Goal: Entertainment & Leisure: Consume media (video, audio)

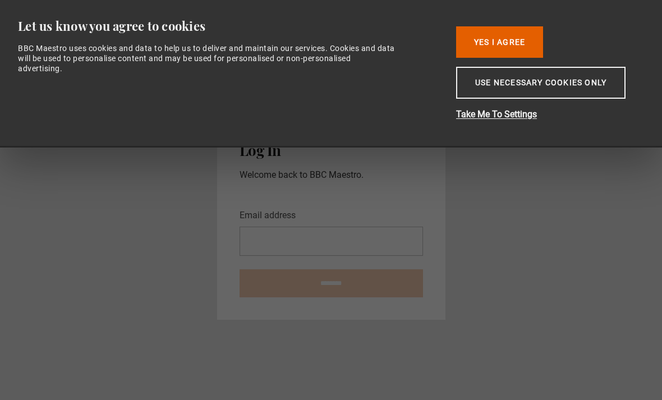
click at [528, 31] on button "Yes I Agree" at bounding box center [499, 41] width 87 height 31
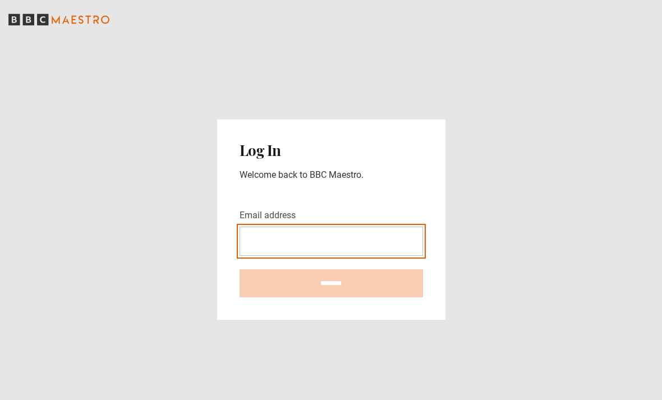
click at [394, 249] on input "Email address" at bounding box center [332, 241] width 184 height 29
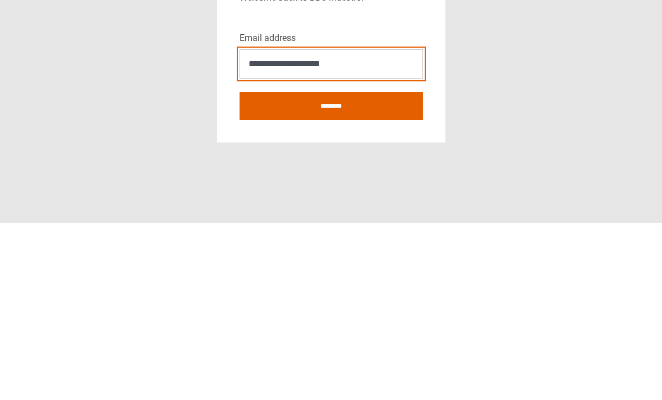
type input "**********"
click at [331, 269] on input "********" at bounding box center [332, 283] width 184 height 28
type input "**********"
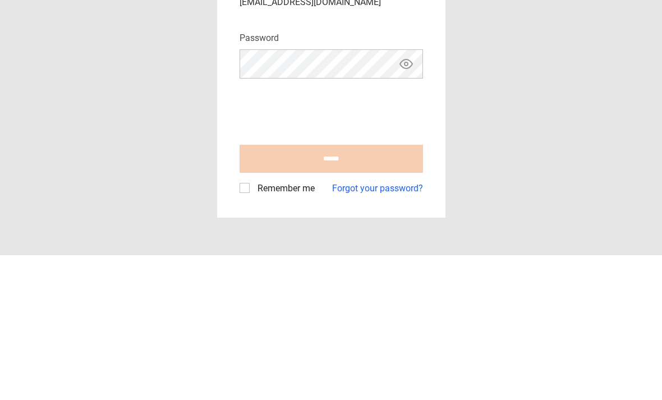
scroll to position [36, 0]
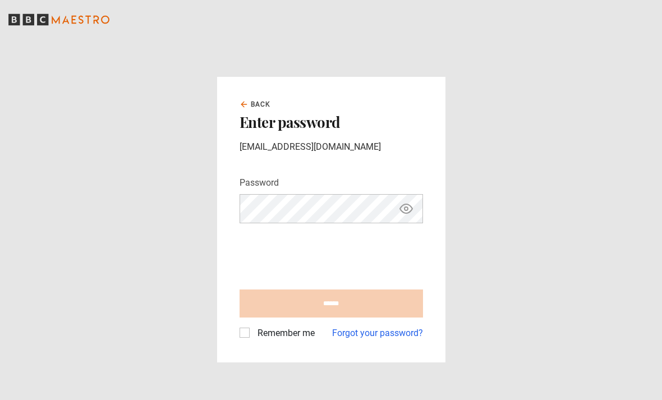
click at [389, 327] on link "Forgot your password?" at bounding box center [377, 333] width 91 height 13
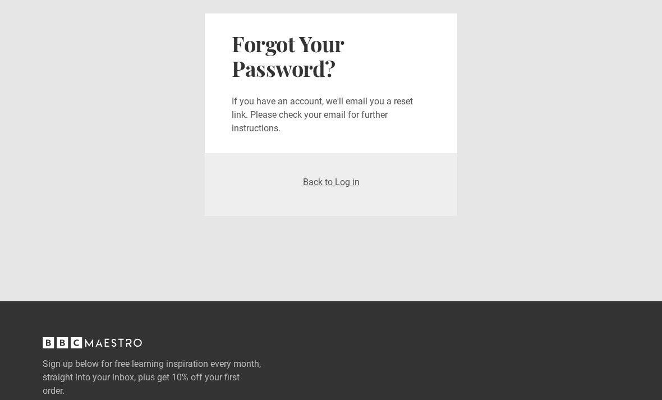
click at [327, 183] on link "Back to Log in" at bounding box center [331, 182] width 57 height 11
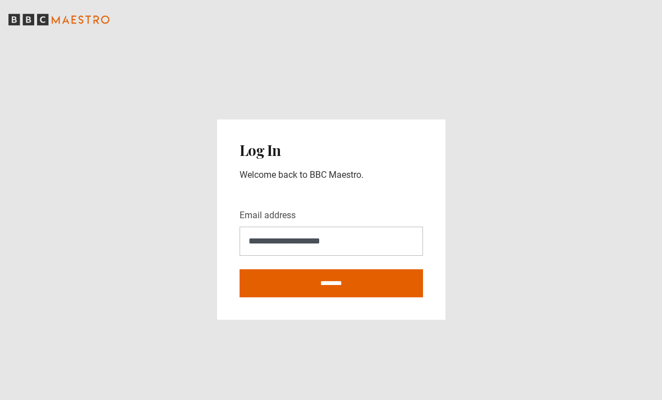
click at [367, 296] on input "********" at bounding box center [332, 283] width 184 height 28
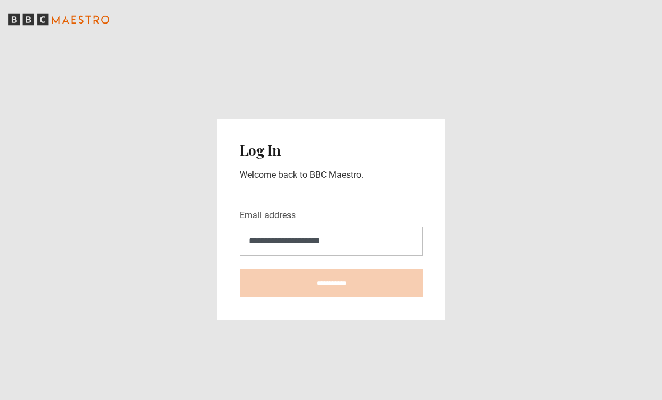
type input "**********"
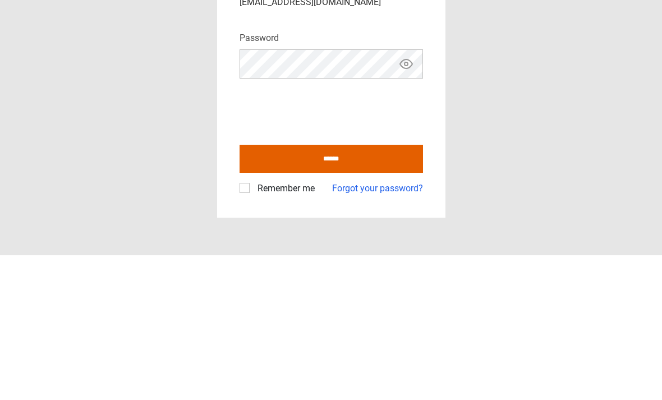
click at [402, 202] on icon "Show password" at bounding box center [406, 208] width 13 height 13
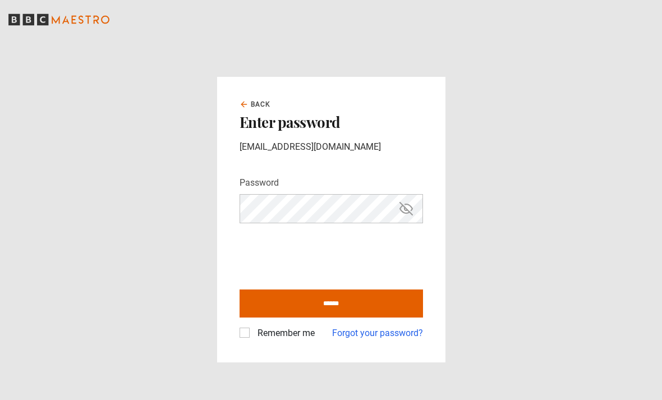
click at [365, 290] on input "******" at bounding box center [332, 304] width 184 height 28
type input "**********"
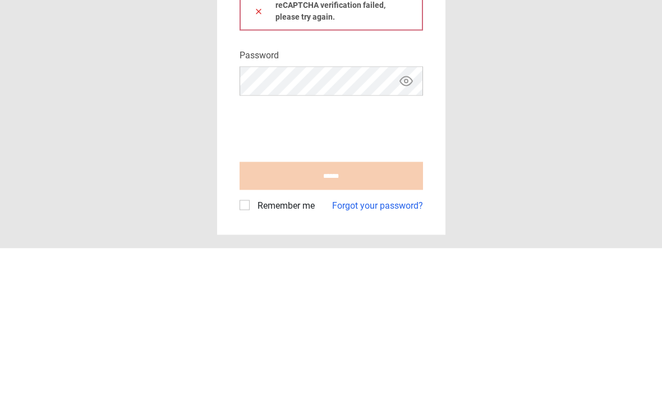
scroll to position [36, 0]
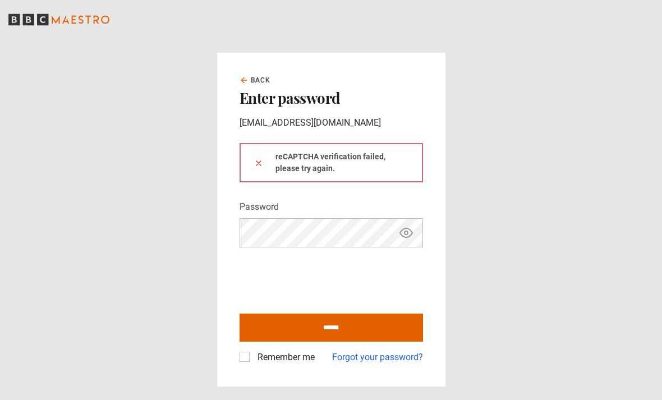
click at [265, 314] on input "******" at bounding box center [332, 328] width 184 height 28
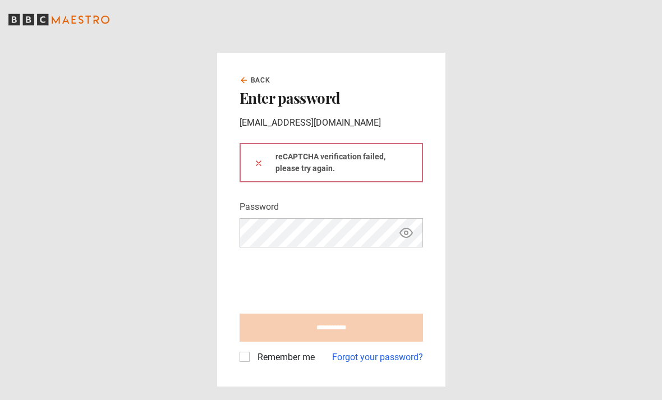
type input "**********"
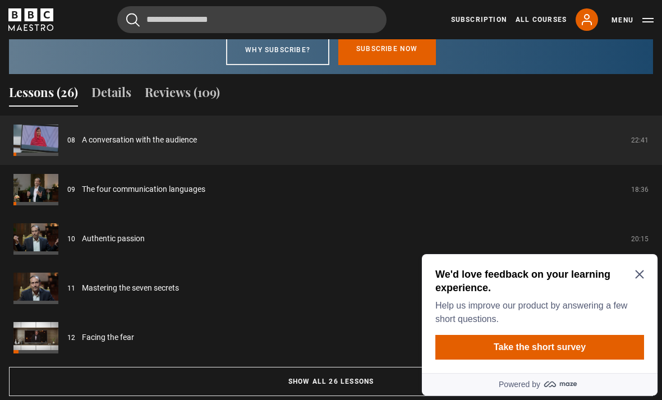
scroll to position [987, 0]
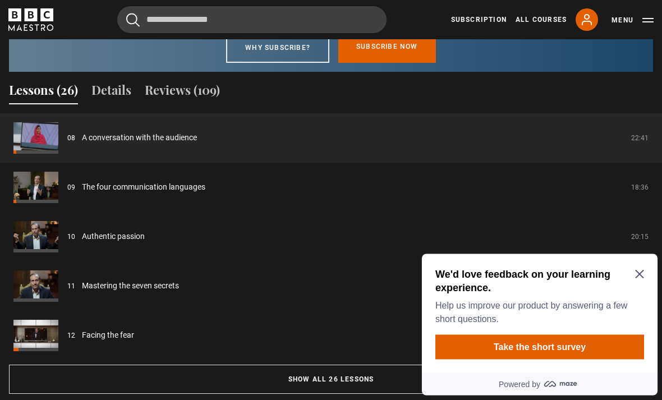
click at [637, 276] on icon "Close Maze Prompt" at bounding box center [639, 273] width 9 height 9
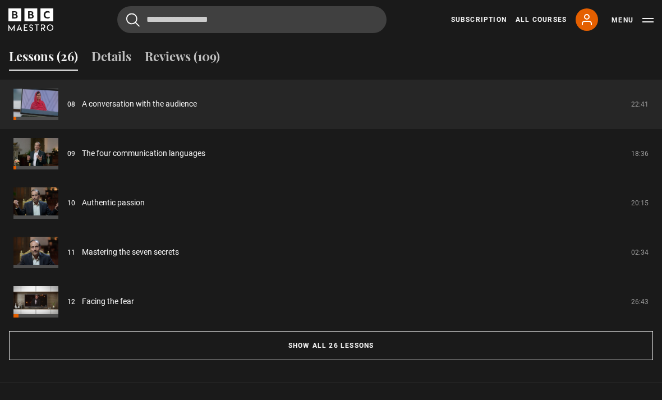
click at [492, 361] on button "Show all 26 lessons" at bounding box center [331, 346] width 644 height 29
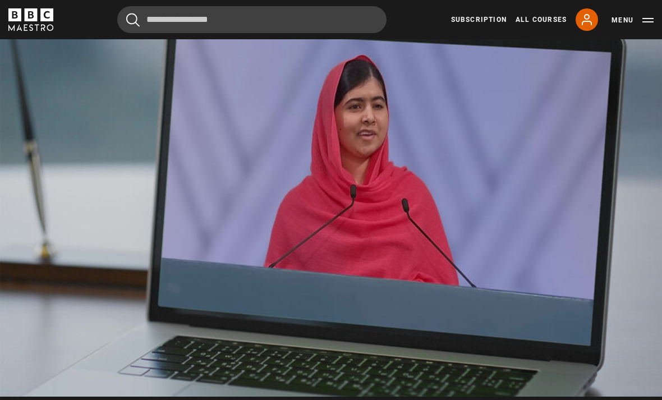
scroll to position [478, 0]
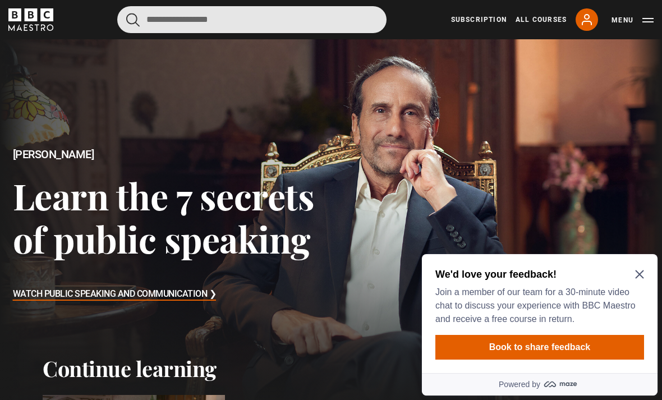
click at [153, 17] on input "Search" at bounding box center [251, 19] width 269 height 27
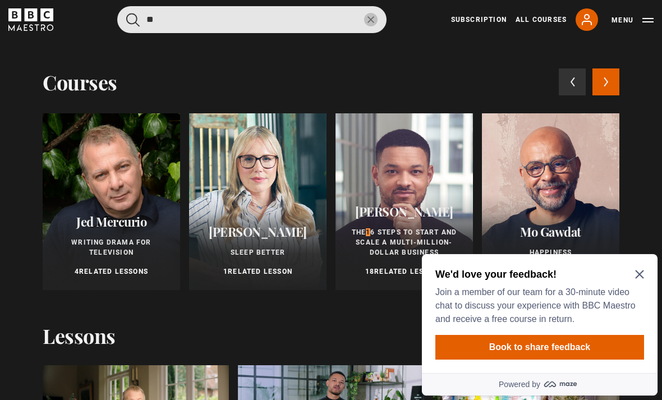
type input "*"
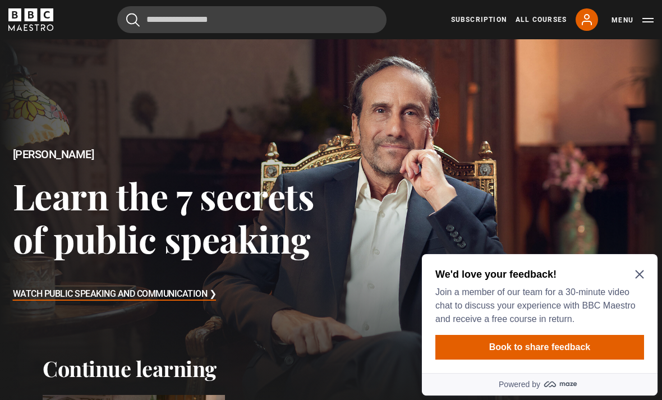
click at [104, 298] on h3 "Watch Public Speaking and Communication ❯" at bounding box center [115, 294] width 204 height 17
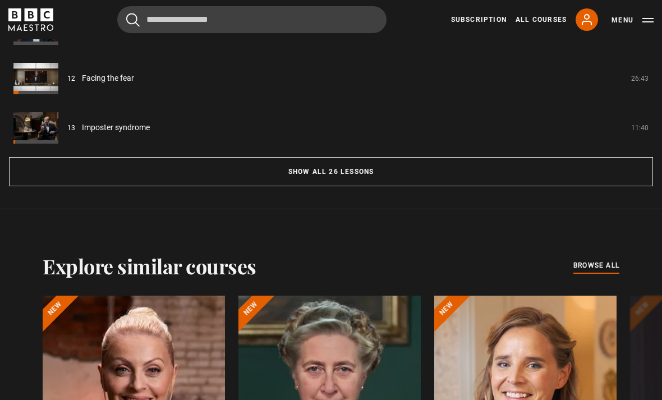
click at [137, 176] on button "Show all 26 lessons" at bounding box center [331, 172] width 644 height 29
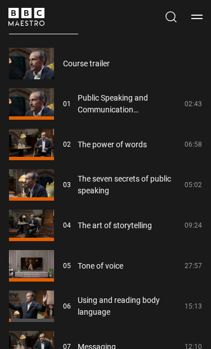
scroll to position [898, 0]
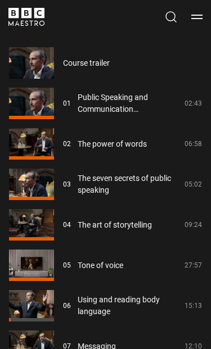
click at [135, 94] on link "Public Speaking and Communication Introduction" at bounding box center [127, 104] width 100 height 24
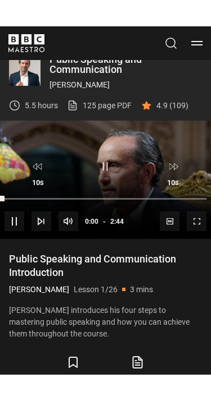
scroll to position [13, 0]
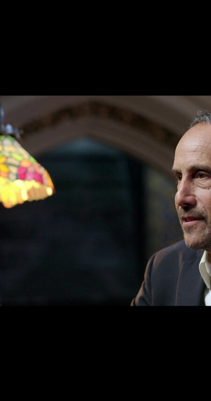
click at [149, 221] on video-js "Video Player is loading. Play Lesson Public Speaking and Communication Introduc…" at bounding box center [105, 200] width 211 height 401
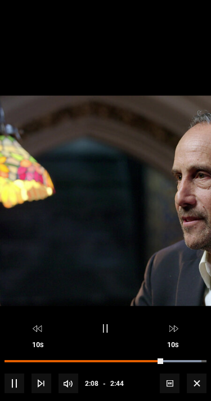
click at [99, 194] on video-js "Video Player is loading. Play Lesson Public Speaking and Communication Introduc…" at bounding box center [105, 200] width 211 height 401
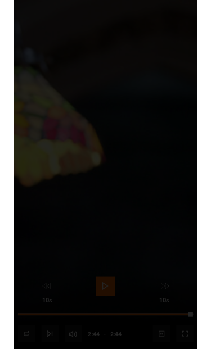
scroll to position [454, 0]
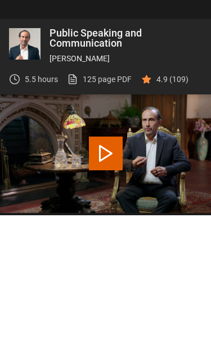
click at [97, 270] on button "Play Lesson The power of words" at bounding box center [106, 287] width 34 height 34
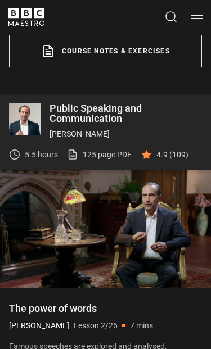
scroll to position [377, 0]
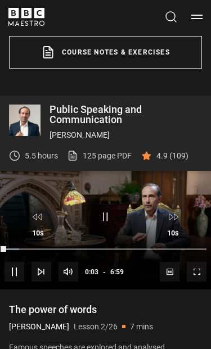
click at [157, 246] on div "10s Skip Back 10 seconds Pause 10s Skip Forward 10 seconds Loaded : 7.14% Pause…" at bounding box center [105, 244] width 211 height 90
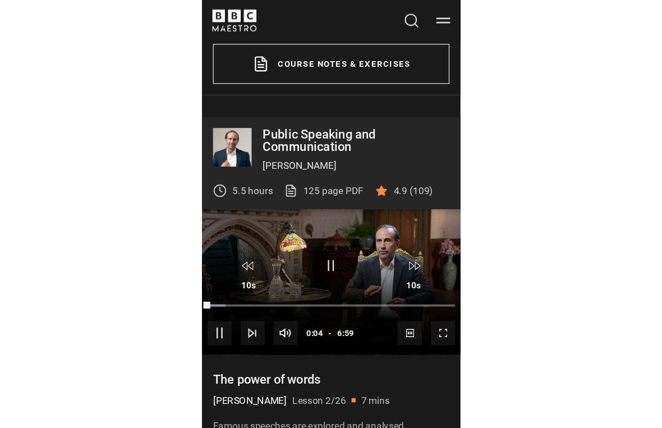
scroll to position [13, 0]
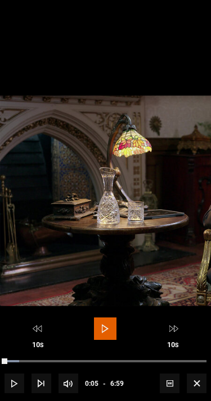
click at [95, 179] on video-js "Video Player is loading. Play Lesson The power of words 10s Skip Back 10 second…" at bounding box center [105, 200] width 211 height 401
click at [95, 327] on span "Video Player" at bounding box center [105, 329] width 22 height 22
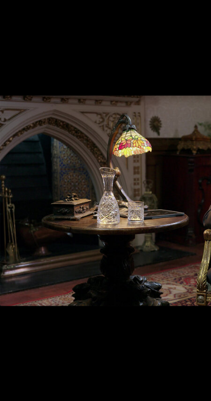
click at [115, 296] on video-js "Video Player is loading. Play Lesson The power of words 10s Skip Back 10 second…" at bounding box center [105, 200] width 211 height 401
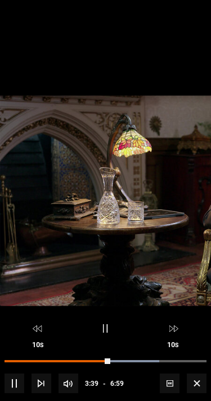
click at [80, 306] on video-js "Video Player is loading. Play Lesson The power of words 10s Skip Back 10 second…" at bounding box center [105, 200] width 211 height 401
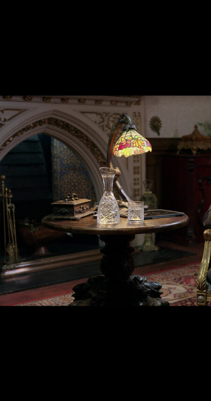
click at [208, 147] on video-js "Video Player is loading. Play Lesson The power of words 10s Skip Back 10 second…" at bounding box center [105, 200] width 211 height 401
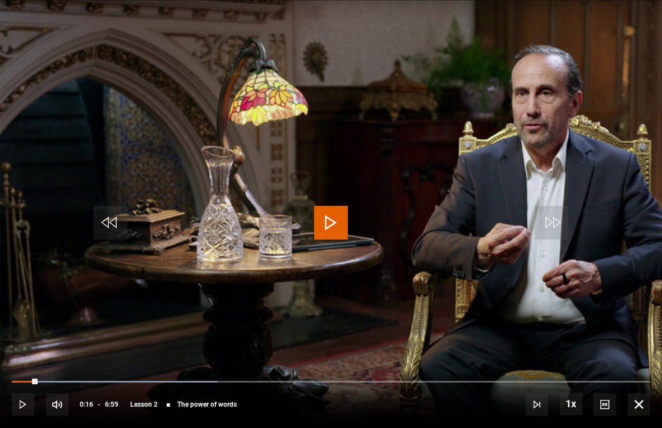
click at [210, 186] on video-js "Video Player is loading. Play Lesson The power of words 10s Skip Back 10 second…" at bounding box center [331, 214] width 662 height 428
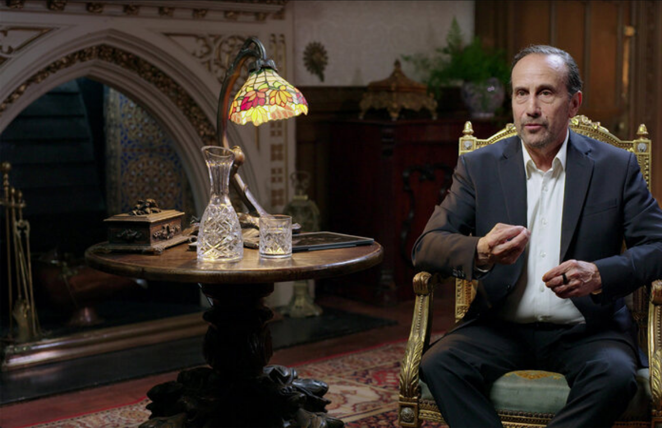
click at [210, 304] on video-js "Video Player is loading. Play Lesson The power of words 10s Skip Back 10 second…" at bounding box center [331, 214] width 662 height 428
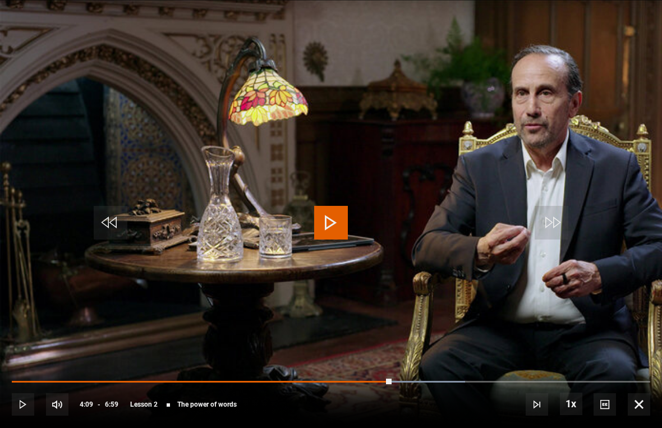
click at [210, 293] on video-js "Video Player is loading. Play Lesson The power of words 10s Skip Back 10 second…" at bounding box center [331, 214] width 662 height 428
click at [210, 216] on button "Play" at bounding box center [331, 223] width 39 height 51
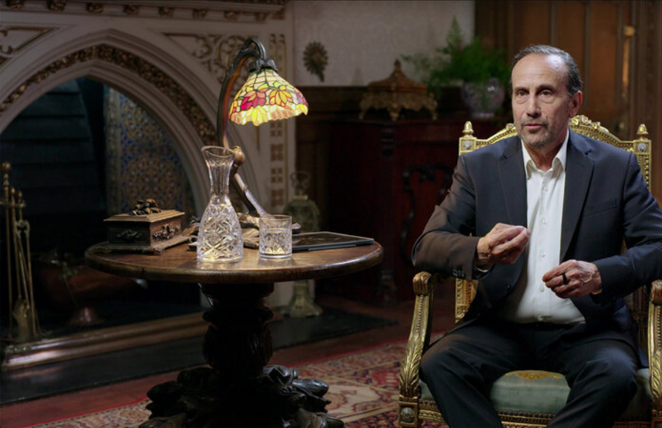
click at [210, 174] on video-js "Video Player is loading. Play Lesson The power of words 10s Skip Back 10 second…" at bounding box center [331, 214] width 662 height 428
click at [210, 281] on video-js "Video Player is loading. Play Lesson The power of words 10s Skip Back 10 second…" at bounding box center [331, 214] width 662 height 428
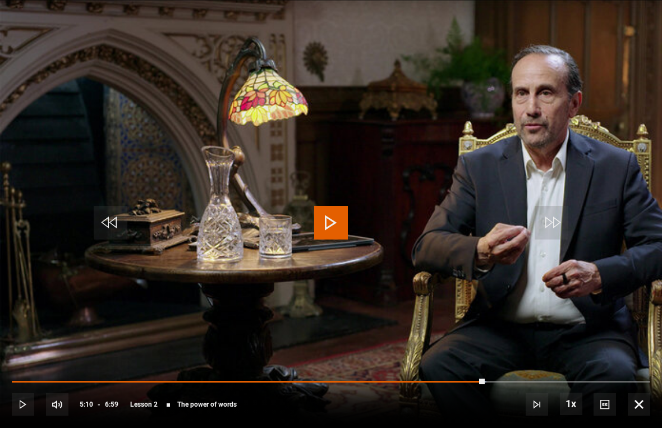
click at [210, 204] on video-js "Video Player is loading. Play Lesson The power of words 10s Skip Back 10 second…" at bounding box center [331, 214] width 662 height 428
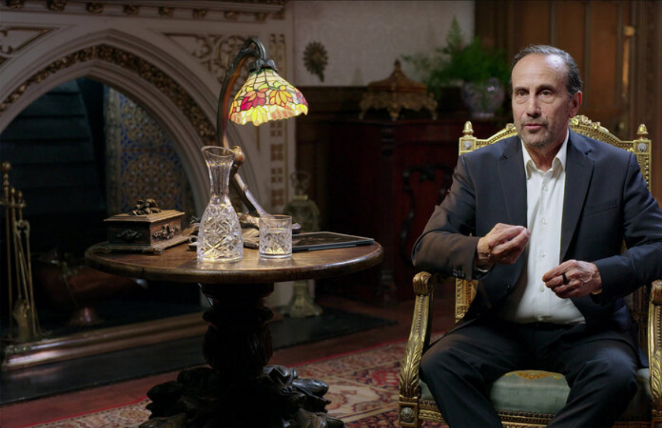
click at [210, 282] on video-js "Video Player is loading. Play Lesson The power of words 10s Skip Back 10 second…" at bounding box center [331, 214] width 662 height 428
click at [210, 264] on video-js "Video Player is loading. Play Lesson The power of words 10s Skip Back 10 second…" at bounding box center [331, 214] width 662 height 428
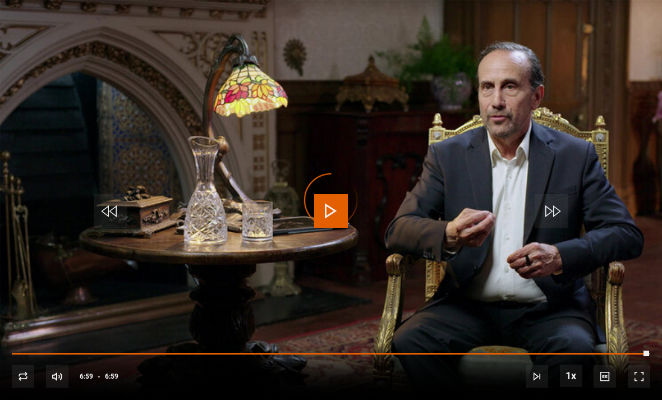
scroll to position [527, 0]
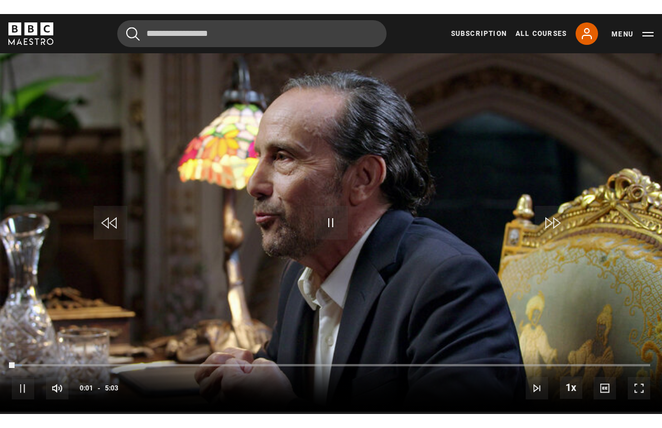
scroll to position [13, 0]
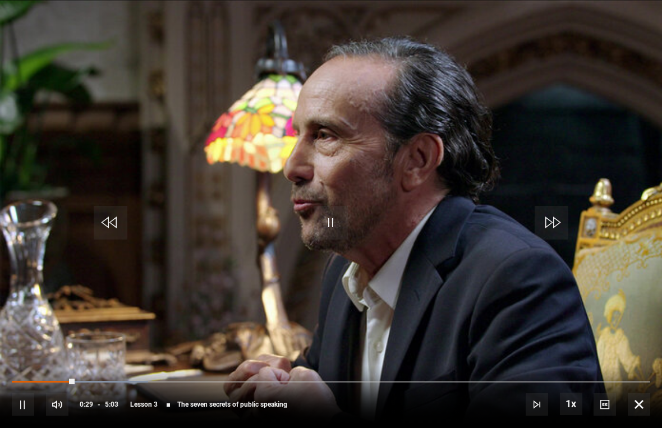
click at [210, 275] on video-js "Video Player is loading. Play Lesson The seven secrets of public speaking 10s S…" at bounding box center [331, 214] width 662 height 428
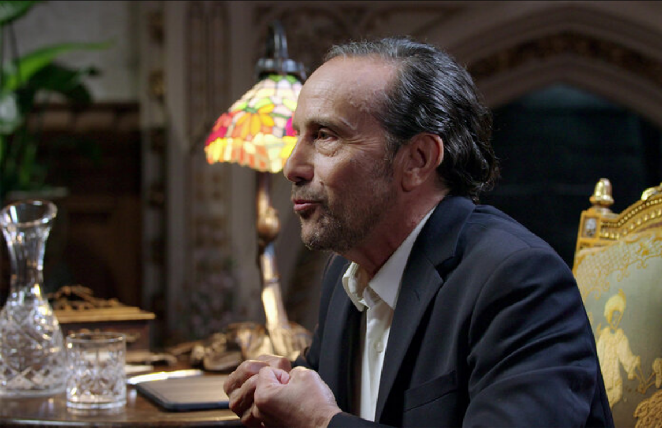
click at [210, 262] on video-js "Video Player is loading. Play Lesson The seven secrets of public speaking 10s S…" at bounding box center [331, 214] width 662 height 428
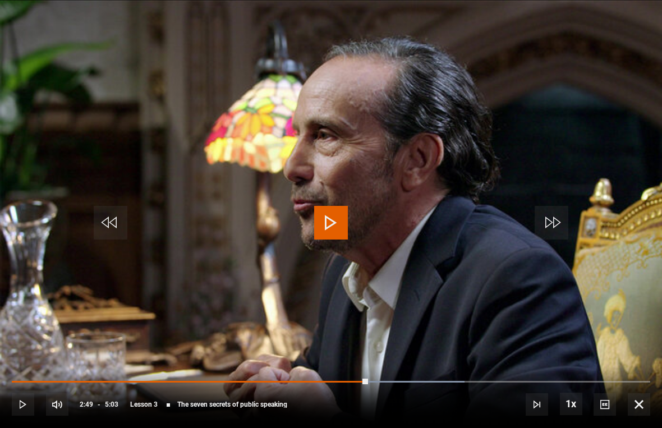
click at [210, 98] on video-js "Video Player is loading. Play Lesson The seven secrets of public speaking 10s S…" at bounding box center [331, 214] width 662 height 428
click at [210, 322] on video-js "Video Player is loading. Play Lesson The seven secrets of public speaking 10s S…" at bounding box center [331, 214] width 662 height 428
click at [210, 221] on button "Pause" at bounding box center [331, 223] width 39 height 51
click at [210, 348] on div "10s Skip Back 10 seconds Pause 10s Skip Forward 10 seconds Loaded : 98.94% Paus…" at bounding box center [331, 397] width 662 height 62
click at [210, 80] on video-js "Video Player is loading. Play Lesson The seven secrets of public speaking 10s S…" at bounding box center [331, 214] width 662 height 428
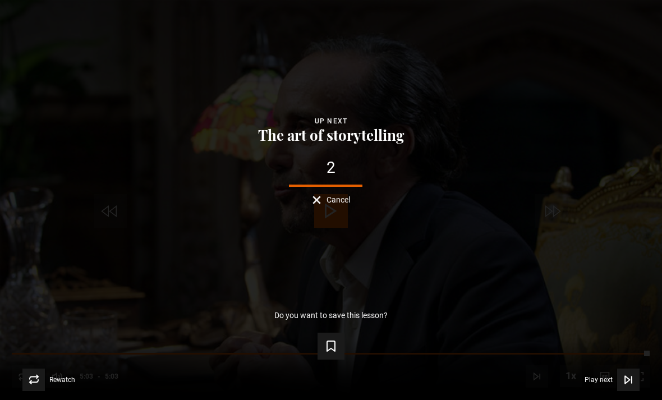
scroll to position [775, 0]
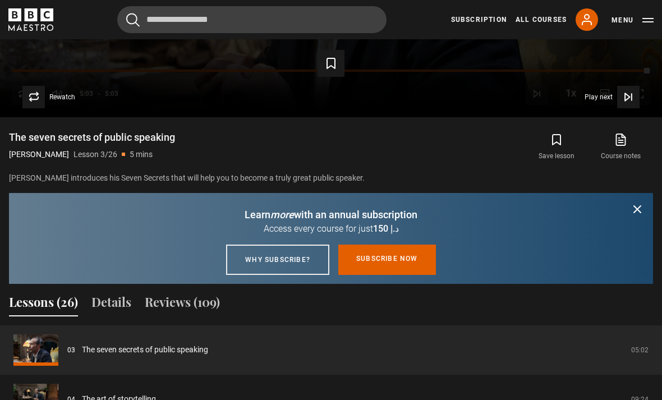
click at [82, 348] on link "The seven secrets of public speaking" at bounding box center [145, 350] width 126 height 12
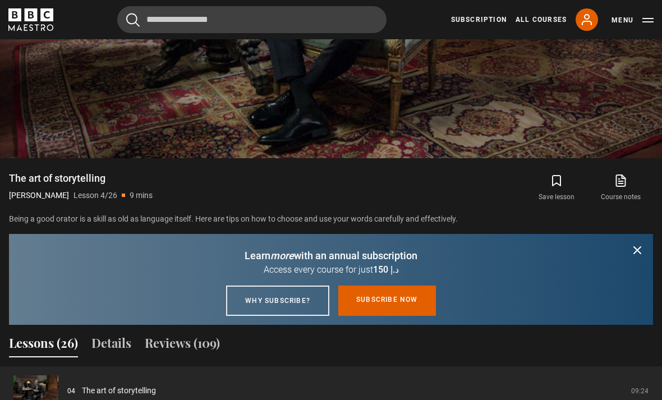
scroll to position [735, 0]
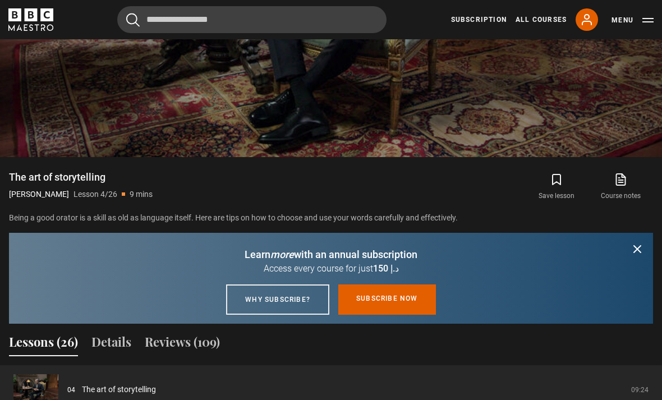
click at [82, 348] on link "The art of storytelling" at bounding box center [119, 390] width 74 height 12
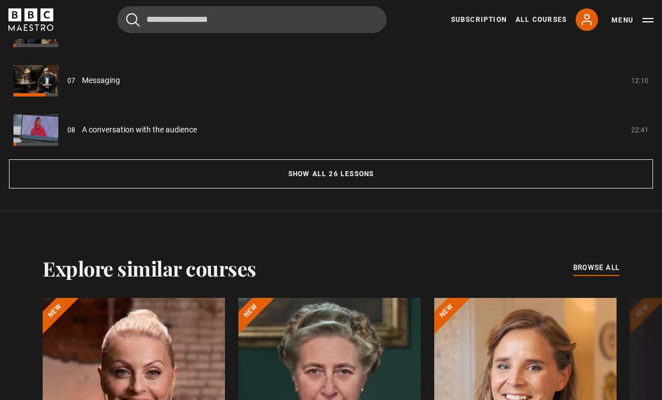
scroll to position [1187, 0]
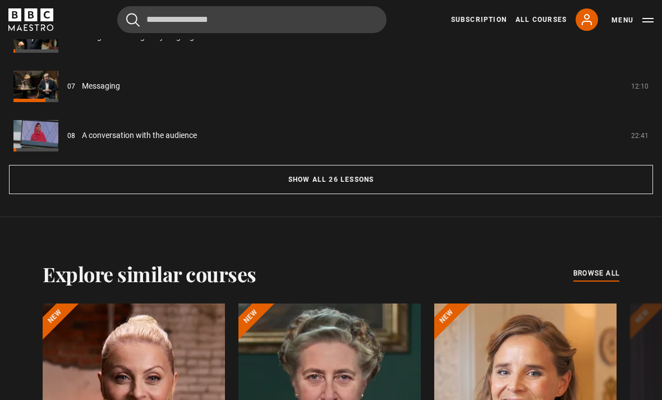
click at [80, 193] on button "Show all 26 lessons" at bounding box center [331, 179] width 644 height 29
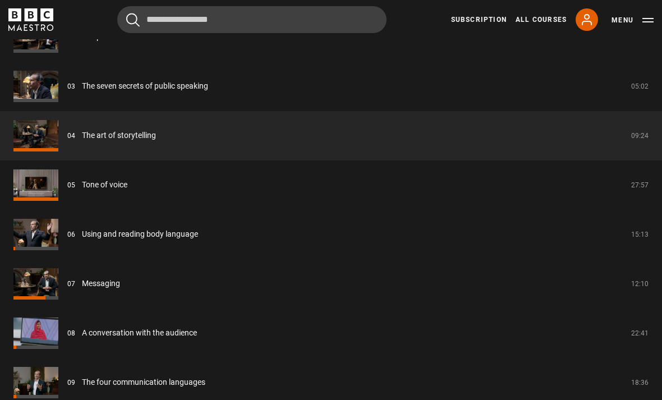
click at [141, 92] on link "The seven secrets of public speaking" at bounding box center [145, 86] width 126 height 12
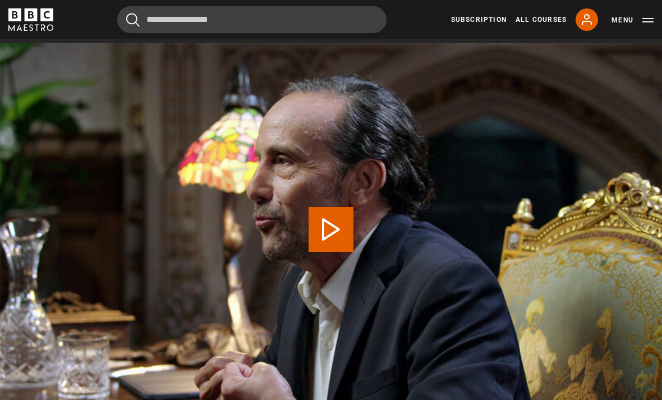
scroll to position [477, 0]
click at [254, 260] on video-js "Video Player is loading. Play Lesson The seven secrets of public speaking 10s S…" at bounding box center [331, 229] width 662 height 373
click at [277, 271] on video-js "Video Player is loading. Play Lesson The seven secrets of public speaking 10s S…" at bounding box center [331, 229] width 662 height 373
click at [346, 277] on video-js "Video Player is loading. Play Lesson The seven secrets of public speaking 10s S…" at bounding box center [331, 229] width 662 height 373
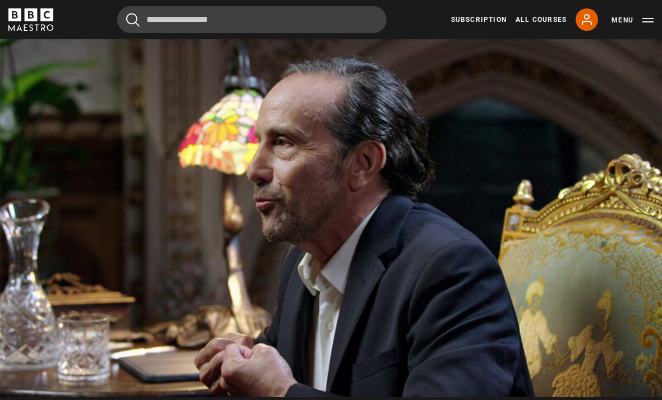
scroll to position [496, 0]
click at [351, 268] on video-js "Video Player is loading. Play Lesson The seven secrets of public speaking 10s S…" at bounding box center [331, 210] width 662 height 373
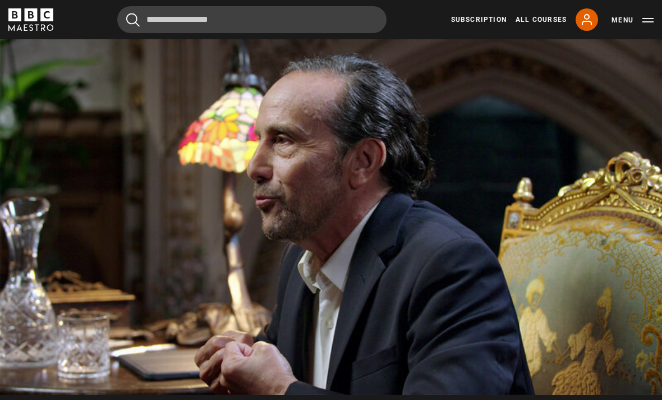
scroll to position [497, 0]
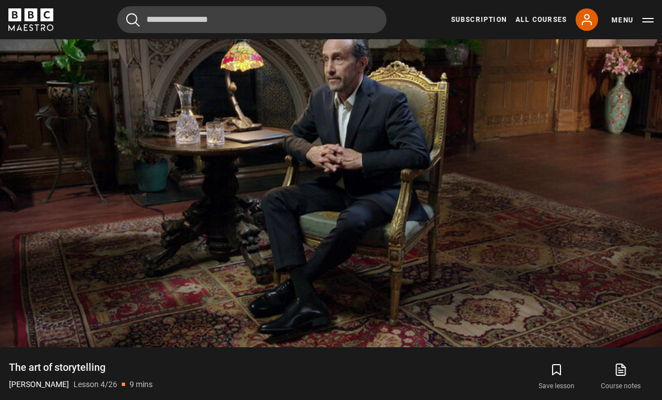
scroll to position [557, 0]
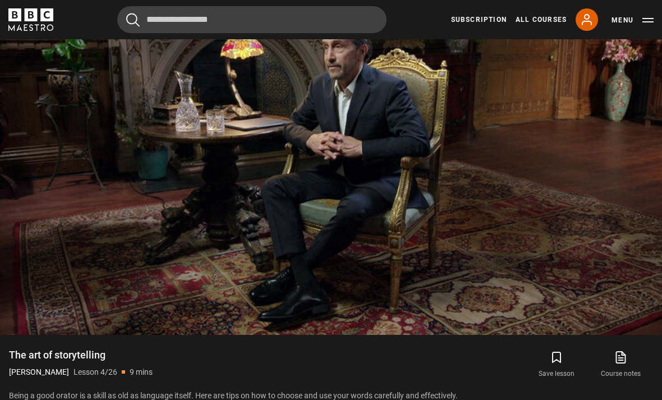
click at [547, 227] on video-js "Video Player is loading. Play Lesson The art of storytelling 10s Skip Back 10 s…" at bounding box center [331, 148] width 662 height 373
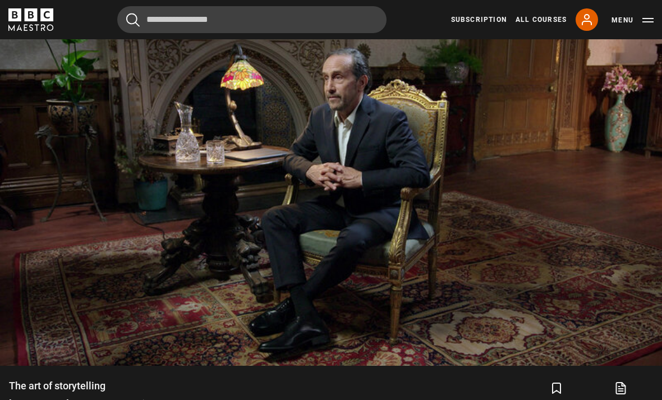
scroll to position [497, 0]
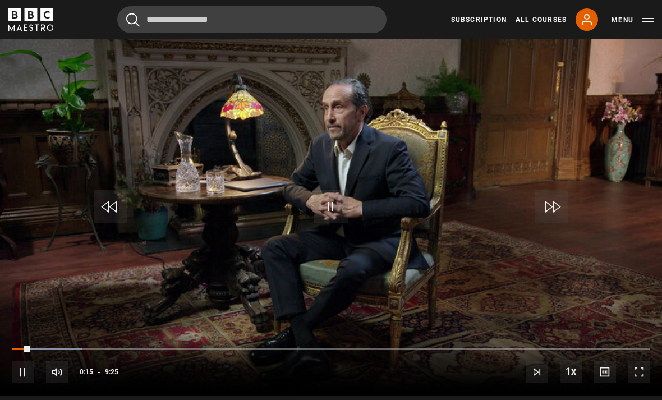
click at [448, 285] on video-js "Video Player is loading. Play Lesson The art of storytelling 10s Skip Back 10 s…" at bounding box center [331, 209] width 662 height 373
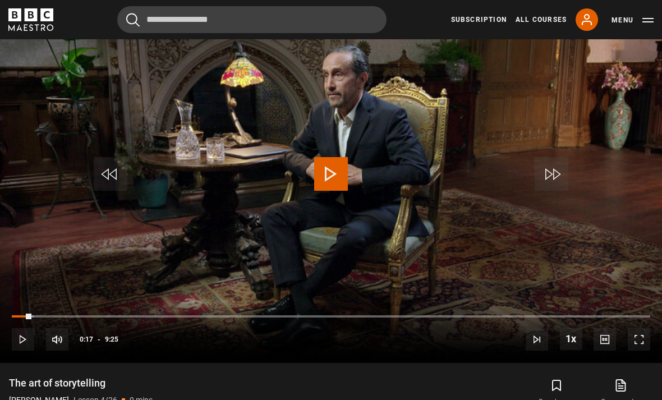
scroll to position [530, 0]
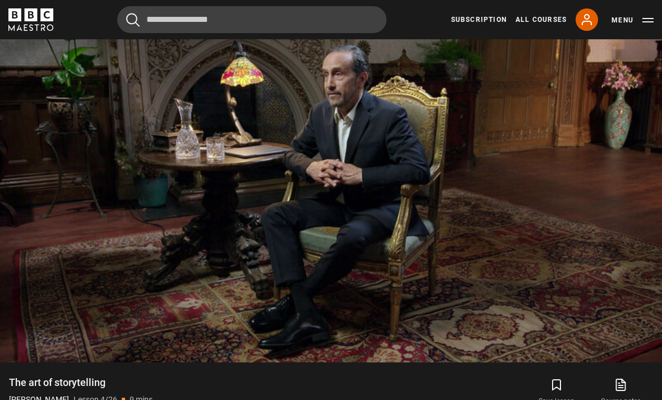
click at [133, 75] on video-js "Video Player is loading. Play Lesson The art of storytelling 10s Skip Back 10 s…" at bounding box center [331, 176] width 662 height 373
click at [593, 260] on video-js "Video Player is loading. Play Lesson The art of storytelling 10s Skip Back 10 s…" at bounding box center [331, 176] width 662 height 373
click at [81, 71] on video-js "Video Player is loading. Play Lesson The art of storytelling 10s Skip Back 10 s…" at bounding box center [331, 176] width 662 height 373
click at [585, 168] on video-js "Video Player is loading. Play Lesson The art of storytelling 10s Skip Back 10 s…" at bounding box center [331, 176] width 662 height 373
click at [519, 177] on video-js "Video Player is loading. Play Lesson The art of storytelling 10s Skip Back 10 s…" at bounding box center [331, 176] width 662 height 373
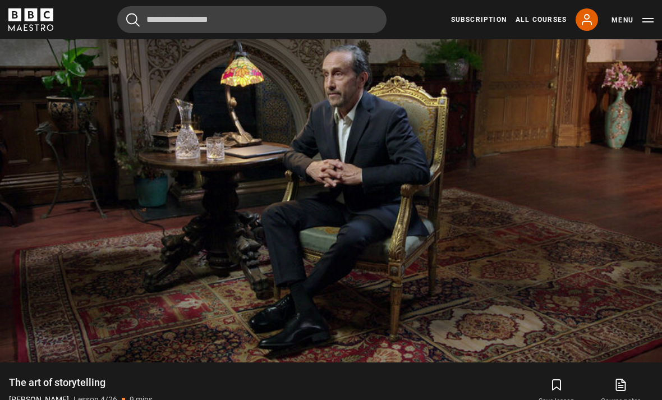
click at [544, 283] on video-js "Video Player is loading. Play Lesson The art of storytelling 10s Skip Back 10 s…" at bounding box center [331, 176] width 662 height 373
click at [424, 182] on video-js "Video Player is loading. Play Lesson The art of storytelling 10s Skip Back 10 s…" at bounding box center [331, 176] width 662 height 373
click at [582, 353] on video-js "Video Player is loading. Play Lesson The art of storytelling 10s Skip Back 10 s…" at bounding box center [331, 176] width 662 height 373
click at [630, 278] on video-js "Video Player is loading. Play Lesson The art of storytelling 10s Skip Back 10 s…" at bounding box center [331, 176] width 662 height 373
click at [554, 111] on video-js "Video Player is loading. Play Lesson The art of storytelling 10s Skip Back 10 s…" at bounding box center [331, 176] width 662 height 373
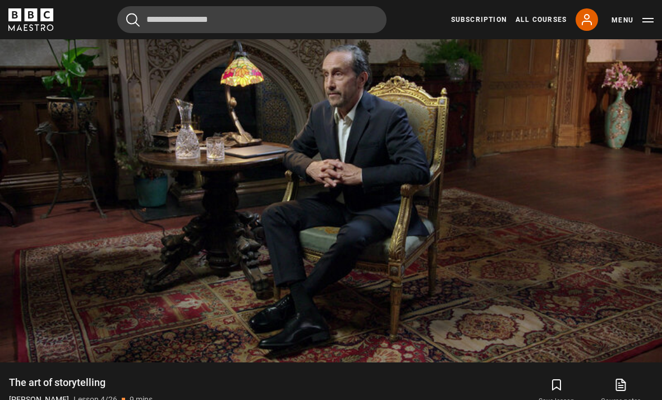
click at [551, 335] on video-js "Video Player is loading. Play Lesson The art of storytelling 10s Skip Back 10 s…" at bounding box center [331, 176] width 662 height 373
click at [417, 94] on video-js "Video Player is loading. Play Lesson The art of storytelling 10s Skip Back 10 s…" at bounding box center [331, 176] width 662 height 373
click at [570, 241] on video-js "Video Player is loading. Play Lesson The art of storytelling 10s Skip Back 10 s…" at bounding box center [331, 176] width 662 height 373
click at [599, 273] on video-js "Video Player is loading. Play Lesson The art of storytelling 10s Skip Back 10 s…" at bounding box center [331, 176] width 662 height 373
click at [147, 62] on video-js "Video Player is loading. Play Lesson The art of storytelling 10s Skip Back 10 s…" at bounding box center [331, 176] width 662 height 373
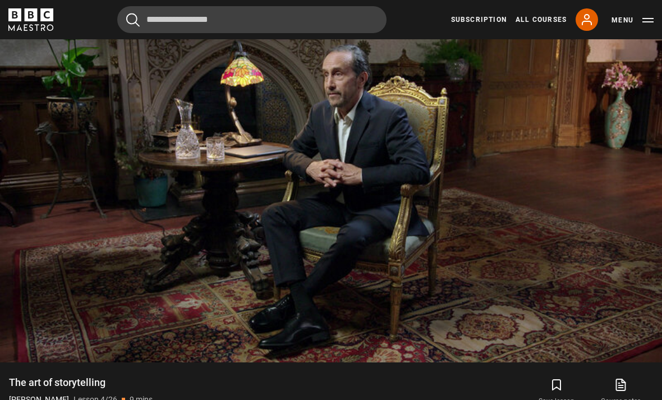
click at [606, 279] on video-js "Video Player is loading. Play Lesson The art of storytelling 10s Skip Back 10 s…" at bounding box center [331, 176] width 662 height 373
click at [569, 345] on video-js "Video Player is loading. Play Lesson The art of storytelling 10s Skip Back 10 s…" at bounding box center [331, 176] width 662 height 373
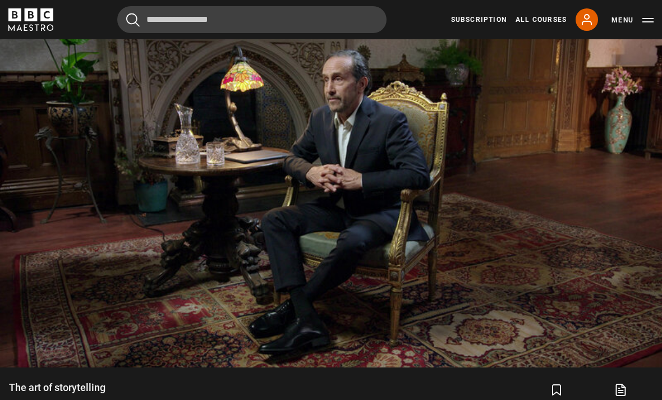
scroll to position [517, 0]
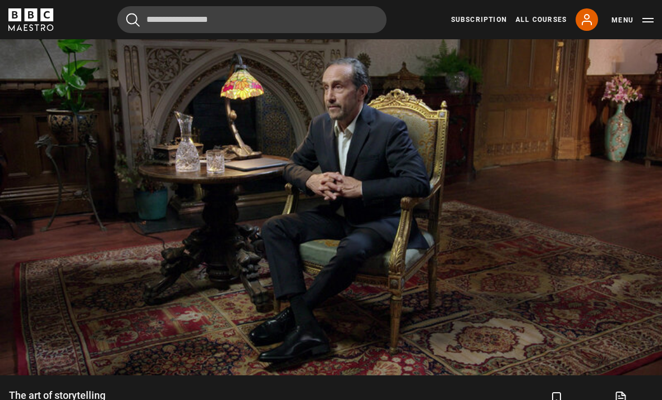
click at [105, 111] on video-js "Video Player is loading. Play Lesson The art of storytelling 10s Skip Back 10 s…" at bounding box center [331, 189] width 662 height 373
click at [509, 102] on video-js "Video Player is loading. Play Lesson The art of storytelling 10s Skip Back 10 s…" at bounding box center [331, 189] width 662 height 373
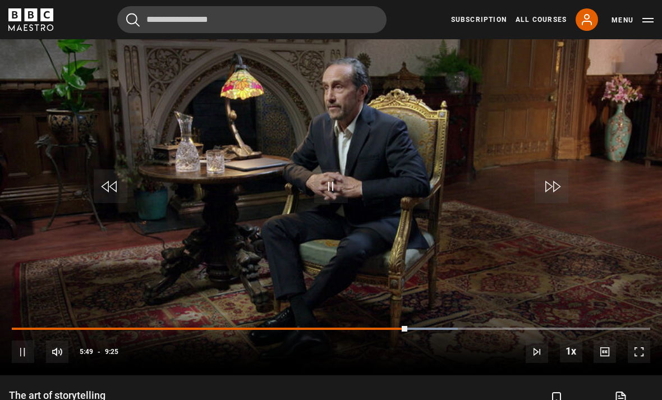
click at [480, 81] on video-js "Video Player is loading. Play Lesson The art of storytelling 10s Skip Back 10 s…" at bounding box center [331, 189] width 662 height 373
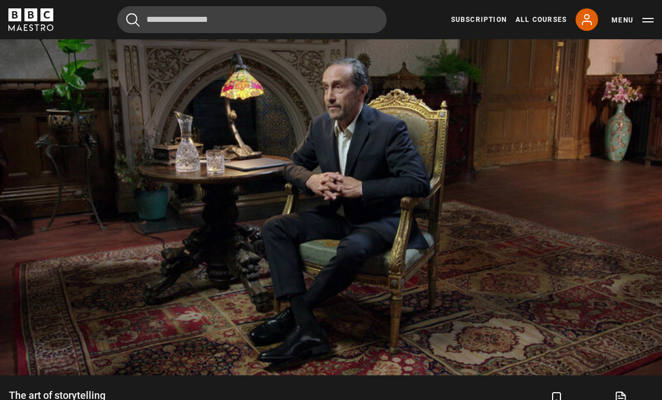
click at [489, 113] on video-js "Video Player is loading. Play Lesson The art of storytelling 10s Skip Back 10 s…" at bounding box center [331, 189] width 662 height 373
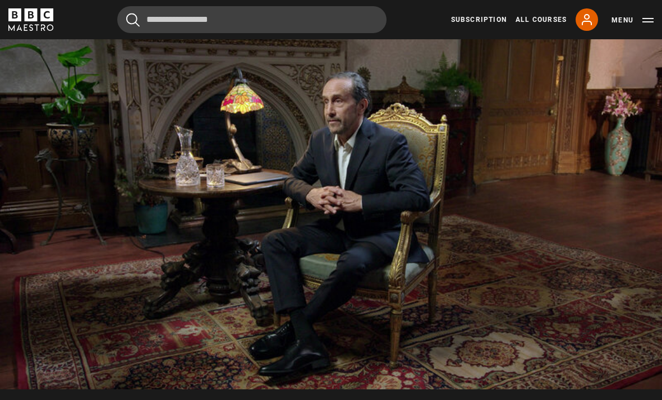
scroll to position [496, 0]
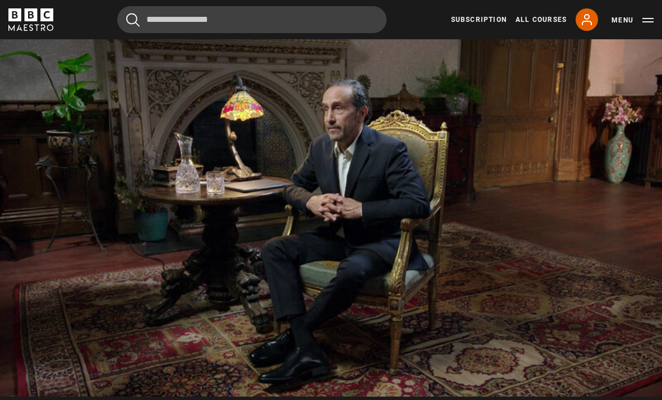
click at [331, 141] on video-js "Video Player is loading. Play Lesson The art of storytelling 10s Skip Back 10 s…" at bounding box center [331, 210] width 662 height 373
click at [599, 120] on video-js "Video Player is loading. Play Lesson The art of storytelling 10s Skip Back 10 s…" at bounding box center [331, 210] width 662 height 373
click at [464, 129] on video-js "Video Player is loading. Play Lesson The art of storytelling 10s Skip Back 10 s…" at bounding box center [331, 210] width 662 height 373
click at [442, 152] on video-js "Video Player is loading. Play Lesson The art of storytelling 10s Skip Back 10 s…" at bounding box center [331, 210] width 662 height 373
click at [536, 142] on video-js "Video Player is loading. Play Lesson The art of storytelling 10s Skip Back 10 s…" at bounding box center [331, 210] width 662 height 373
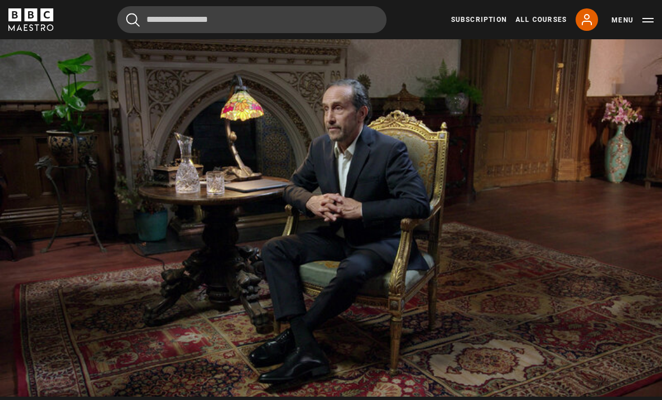
click at [198, 95] on video-js "Video Player is loading. Play Lesson The art of storytelling 10s Skip Back 10 s…" at bounding box center [331, 210] width 662 height 373
click at [555, 140] on video-js "Video Player is loading. Play Lesson The art of storytelling 10s Skip Back 10 s…" at bounding box center [331, 210] width 662 height 373
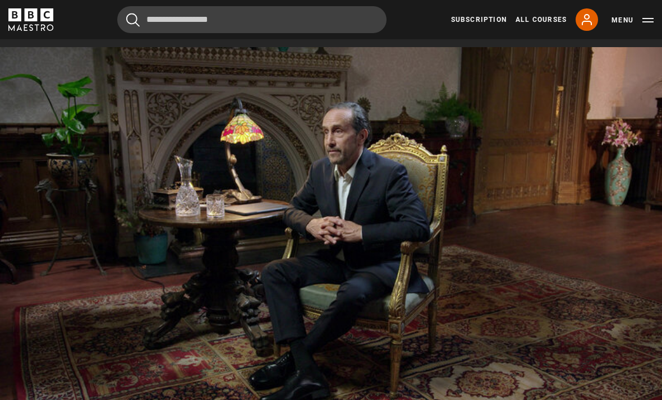
scroll to position [472, 0]
click at [585, 93] on video-js "Video Player is loading. Play Lesson The art of storytelling 10s Skip Back 10 s…" at bounding box center [331, 234] width 662 height 373
click at [541, 159] on video-js "Video Player is loading. Play Lesson The art of storytelling 10s Skip Back 10 s…" at bounding box center [331, 234] width 662 height 373
click at [150, 90] on video-js "Video Player is loading. Play Lesson The art of storytelling 10s Skip Back 10 s…" at bounding box center [331, 234] width 662 height 373
click at [186, 139] on video-js "Video Player is loading. Play Lesson The art of storytelling 10s Skip Back 10 s…" at bounding box center [331, 234] width 662 height 373
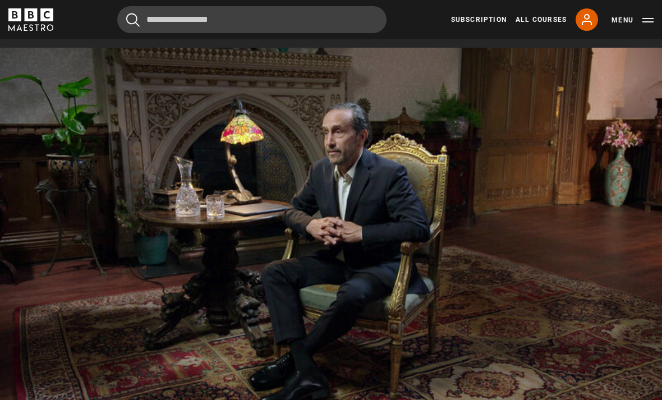
click at [208, 100] on video-js "Video Player is loading. Play Lesson The art of storytelling 10s Skip Back 10 s…" at bounding box center [331, 234] width 662 height 373
click at [192, 128] on video-js "Video Player is loading. Play Lesson The art of storytelling 10s Skip Back 10 s…" at bounding box center [331, 234] width 662 height 373
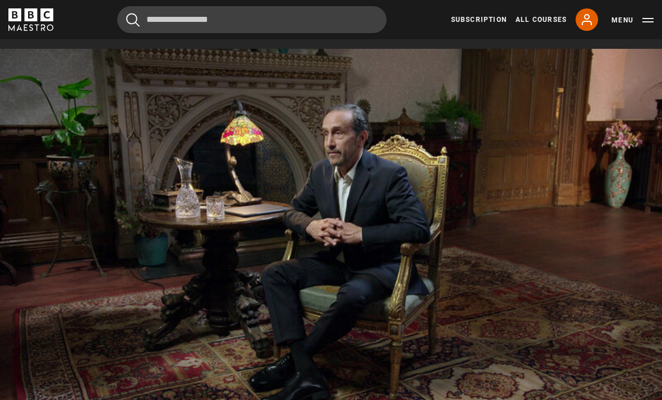
scroll to position [469, 0]
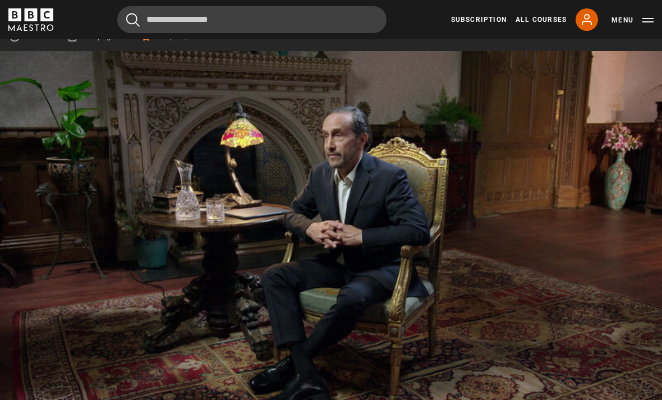
click at [567, 381] on div "10s Skip Back 10 seconds Pause 10s Skip Forward 10 seconds Loaded : 94.62% Paus…" at bounding box center [331, 392] width 662 height 62
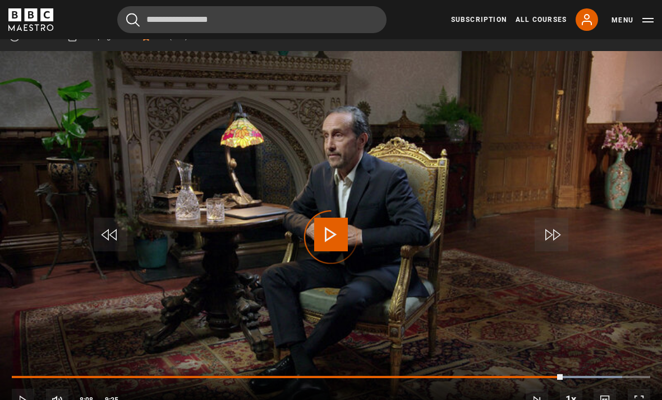
click at [564, 378] on div "Progress Bar" at bounding box center [288, 377] width 552 height 2
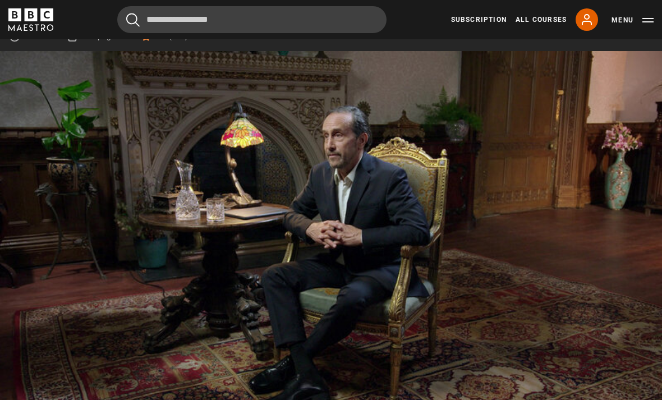
click at [177, 117] on video-js "Video Player is loading. Play Lesson The art of storytelling 10s Skip Back 10 s…" at bounding box center [331, 237] width 662 height 373
click at [155, 68] on video-js "Video Player is loading. Play Lesson The art of storytelling 10s Skip Back 10 s…" at bounding box center [331, 237] width 662 height 373
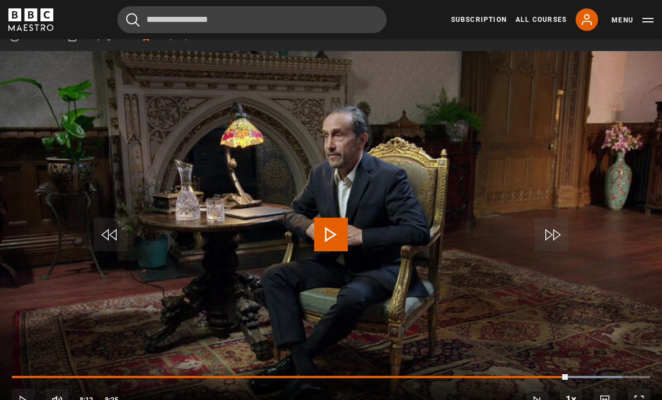
click at [315, 231] on span "Video Player" at bounding box center [331, 235] width 34 height 34
click at [290, 184] on video-js "Video Player is loading. Play Lesson The art of storytelling 10s Skip Back 10 s…" at bounding box center [331, 237] width 662 height 373
click at [428, 177] on video-js "Video Player is loading. Play Lesson The art of storytelling 10s Skip Back 10 s…" at bounding box center [331, 237] width 662 height 373
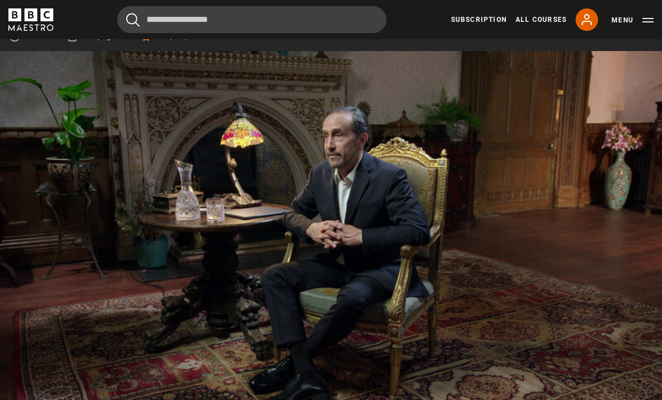
click at [170, 159] on video-js "Video Player is loading. Play Lesson The art of storytelling 10s Skip Back 10 s…" at bounding box center [331, 237] width 662 height 373
click at [173, 105] on video-js "Video Player is loading. Play Lesson The art of storytelling 10s Skip Back 10 s…" at bounding box center [331, 237] width 662 height 373
click at [559, 99] on video-js "Video Player is loading. Play Lesson The art of storytelling 10s Skip Back 10 s…" at bounding box center [331, 237] width 662 height 373
click at [169, 113] on video-js "Video Player is loading. Play Lesson The art of storytelling 10s Skip Back 10 s…" at bounding box center [331, 237] width 662 height 373
click at [574, 318] on video-js "Video Player is loading. Play Lesson The art of storytelling 10s Skip Back 10 s…" at bounding box center [331, 237] width 662 height 373
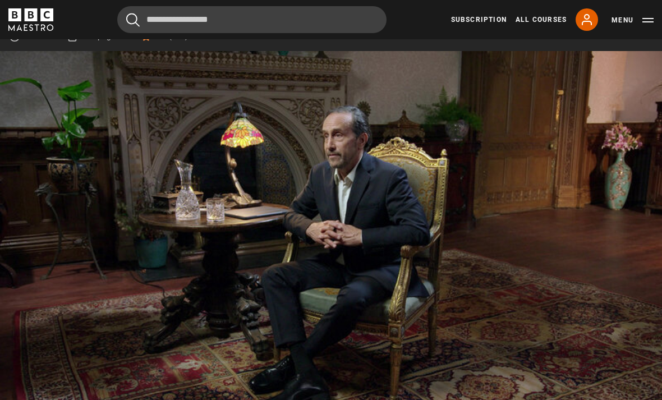
click at [553, 107] on video-js "Video Player is loading. Play Lesson The art of storytelling 10s Skip Back 10 s…" at bounding box center [331, 237] width 662 height 373
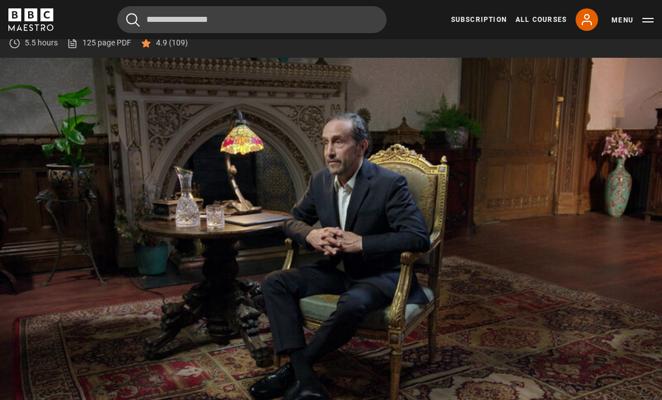
scroll to position [474, 0]
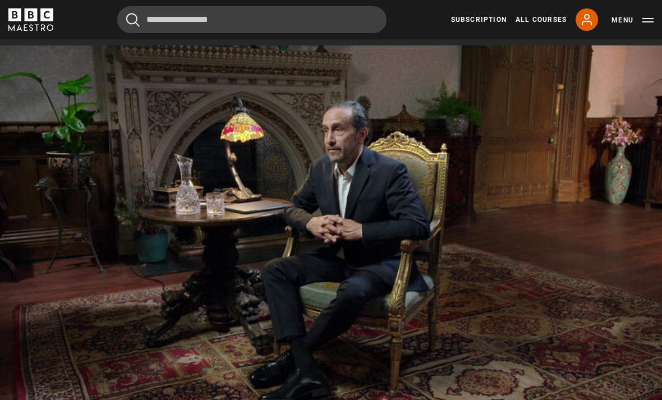
click at [552, 175] on video-js "Video Player is loading. Play Lesson The art of storytelling 10s Skip Back 10 s…" at bounding box center [331, 231] width 662 height 373
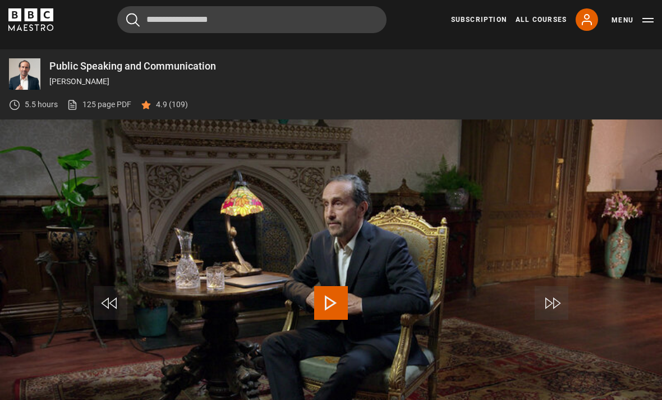
scroll to position [415, 0]
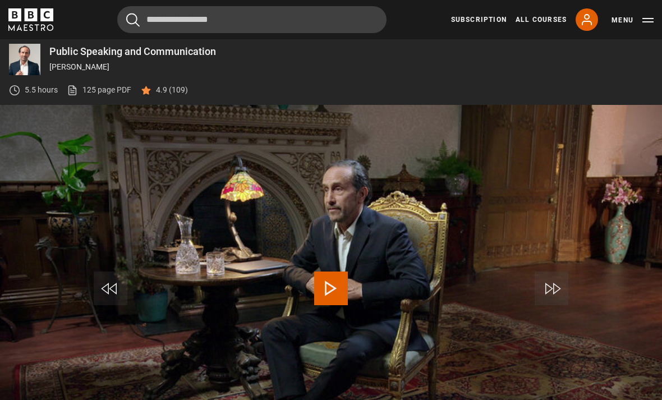
click at [350, 304] on button "Play" at bounding box center [331, 288] width 39 height 51
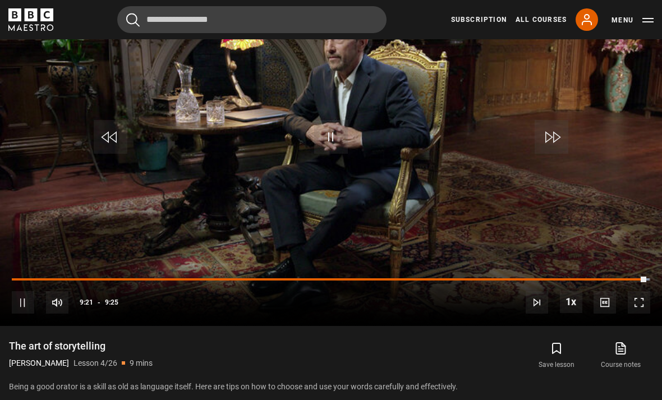
scroll to position [568, 0]
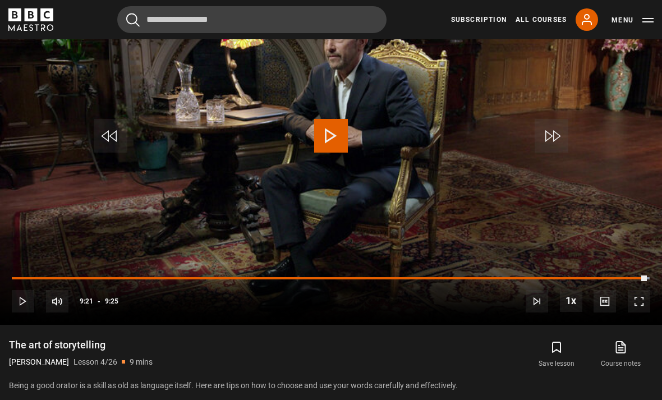
click at [498, 129] on video-js "Video Player is loading. Play Lesson The art of storytelling 10s Skip Back 10 s…" at bounding box center [331, 138] width 662 height 373
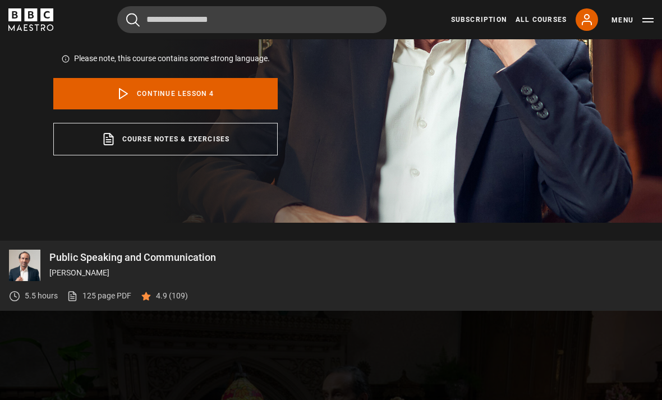
scroll to position [204, 0]
